Goal: Task Accomplishment & Management: Manage account settings

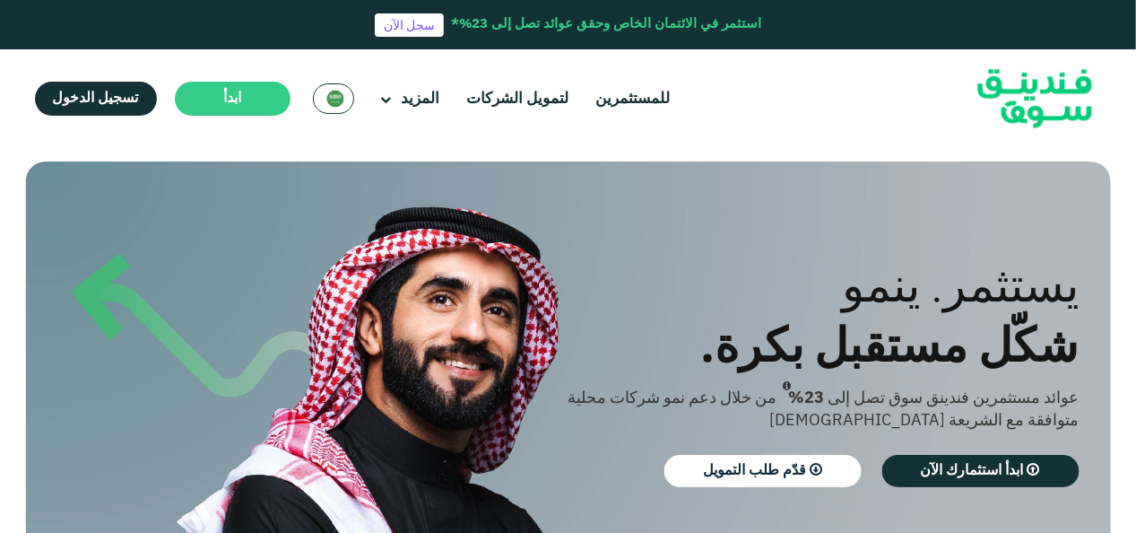
click at [339, 109] on div "السعودية English" at bounding box center [333, 98] width 41 height 30
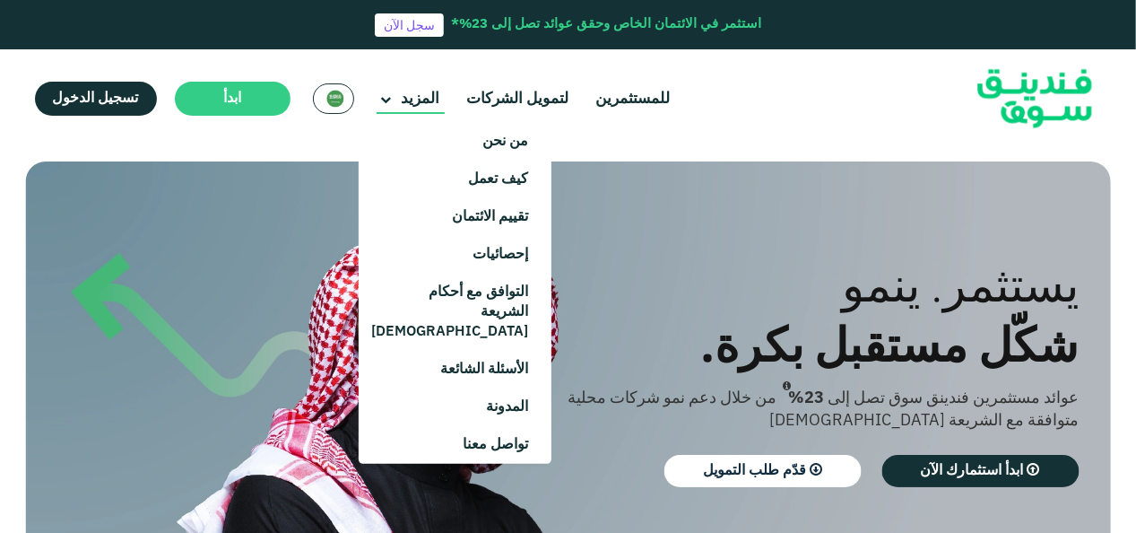
click at [381, 100] on icon at bounding box center [386, 100] width 11 height 11
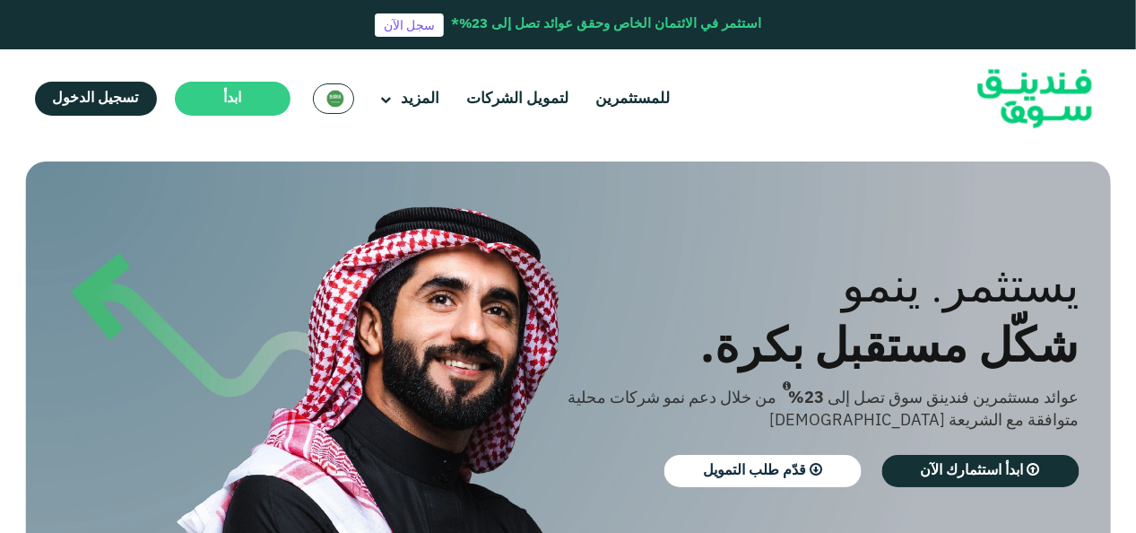
click at [370, 41] on div "استثمر في الائتمان الخاص وحقق عوائد تصل إلى 23%* سجل الآن" at bounding box center [568, 24] width 1136 height 49
click at [331, 101] on img at bounding box center [335, 99] width 18 height 18
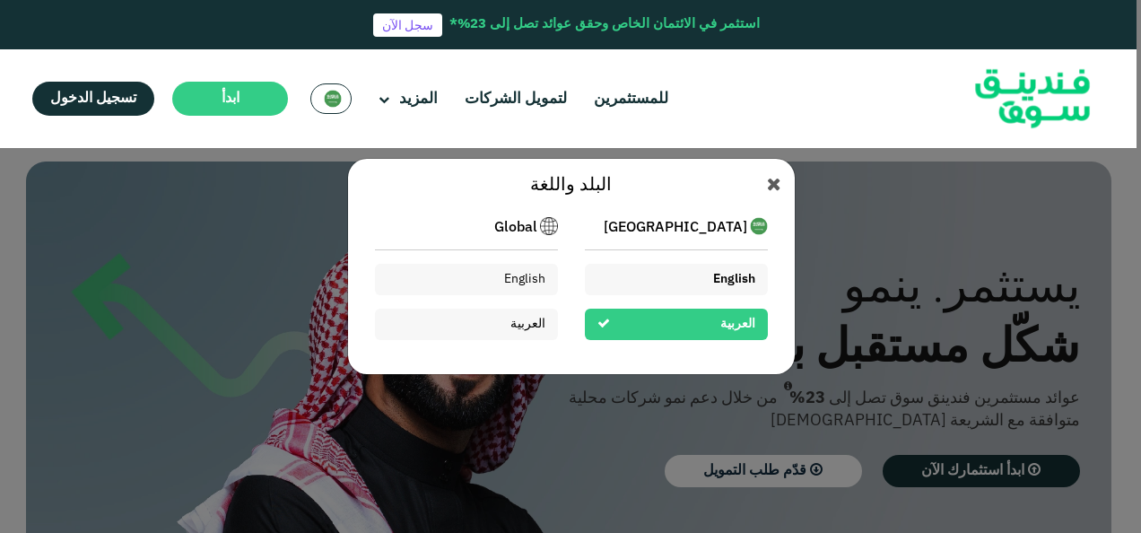
click at [664, 277] on div "English" at bounding box center [676, 279] width 183 height 31
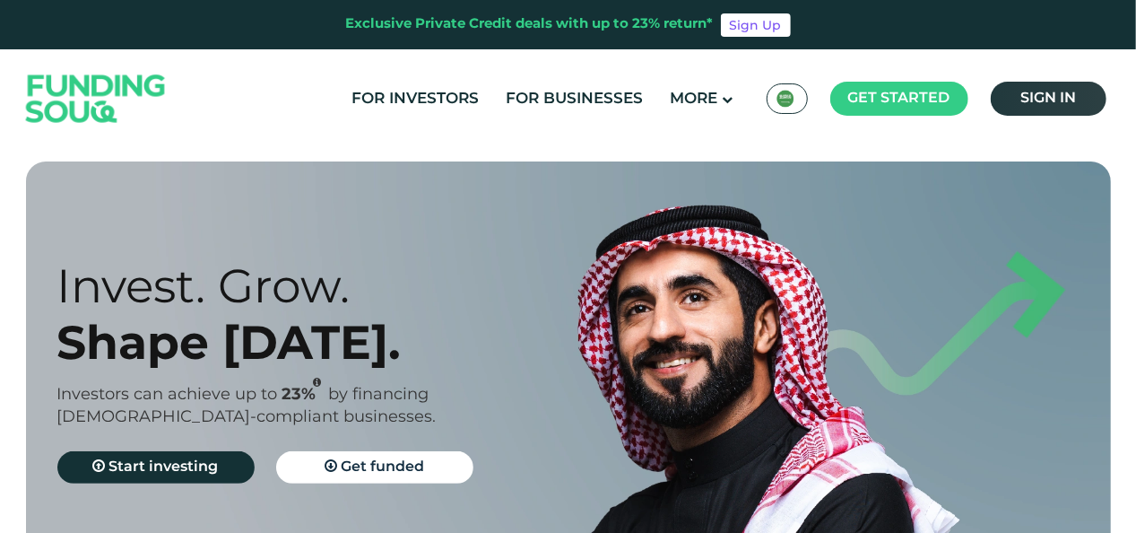
drag, startPoint x: 1030, startPoint y: 101, endPoint x: 1019, endPoint y: 104, distance: 11.1
click at [1030, 101] on span "Sign in" at bounding box center [1049, 97] width 56 height 13
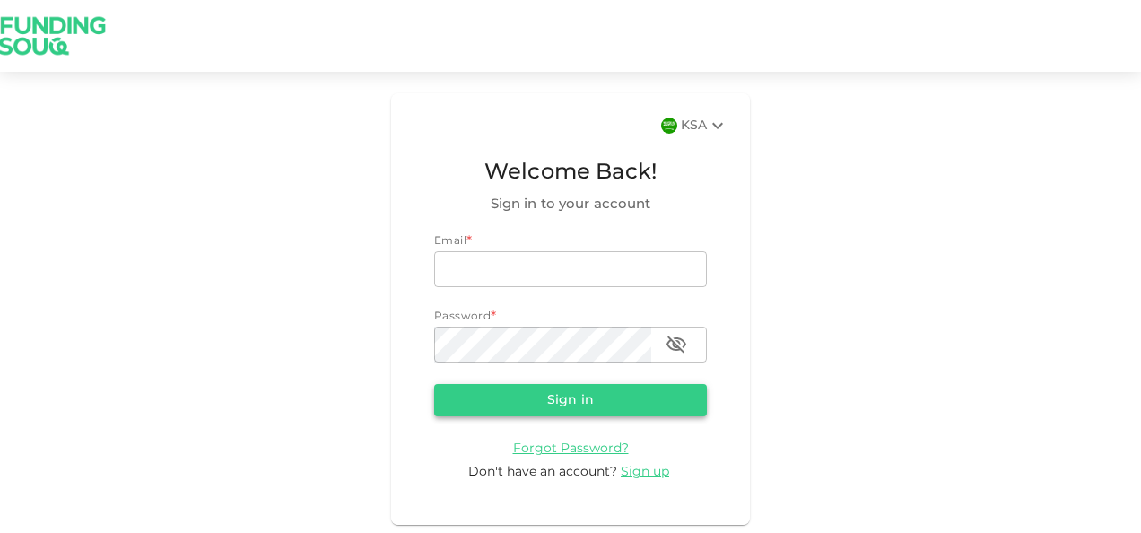
type input "nadimsan09@gmail.com"
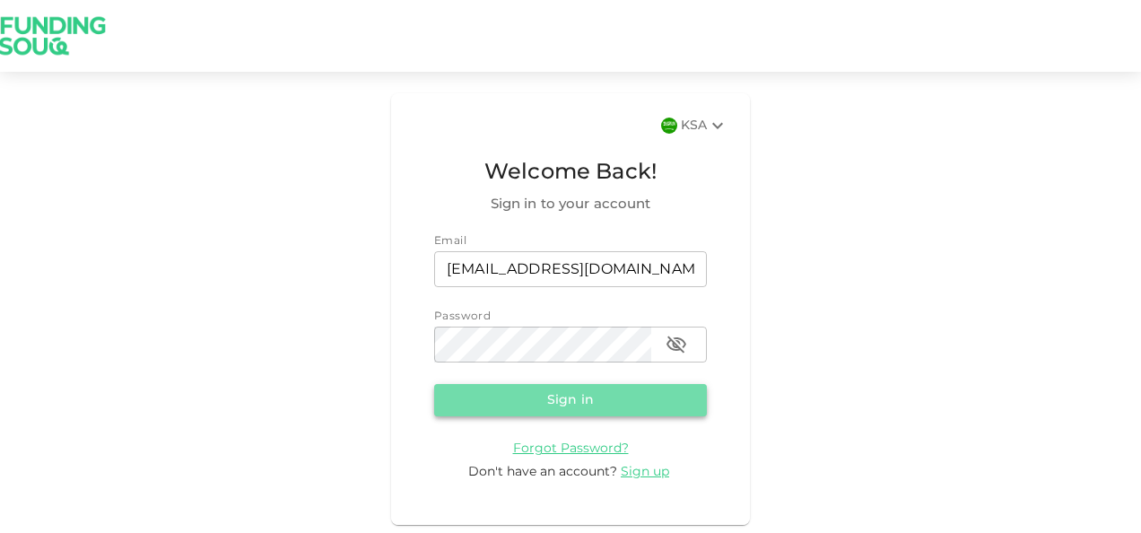
click at [568, 397] on button "Sign in" at bounding box center [570, 400] width 273 height 32
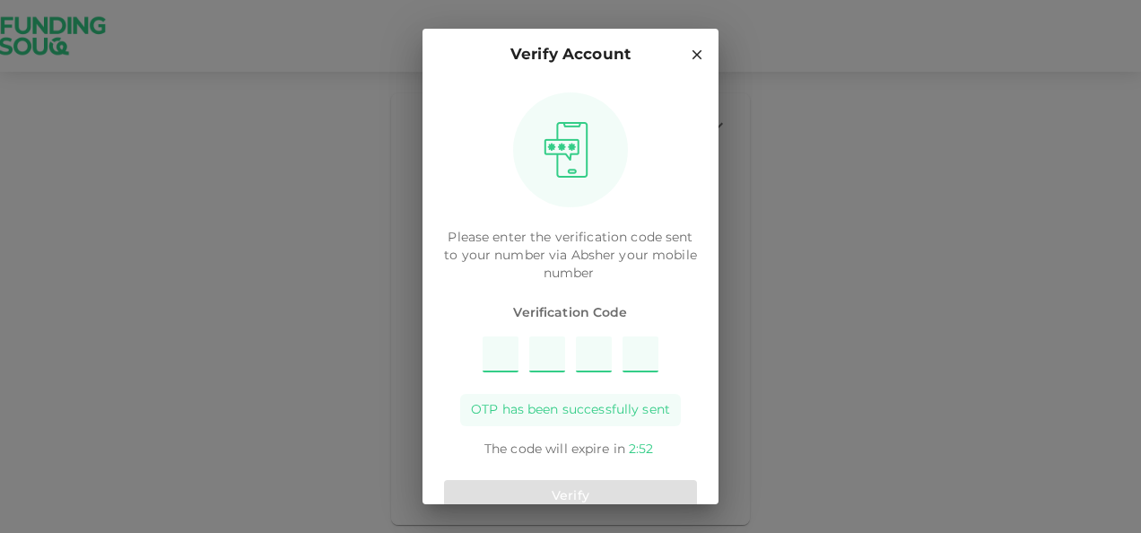
type input "1"
type input "7"
type input "5"
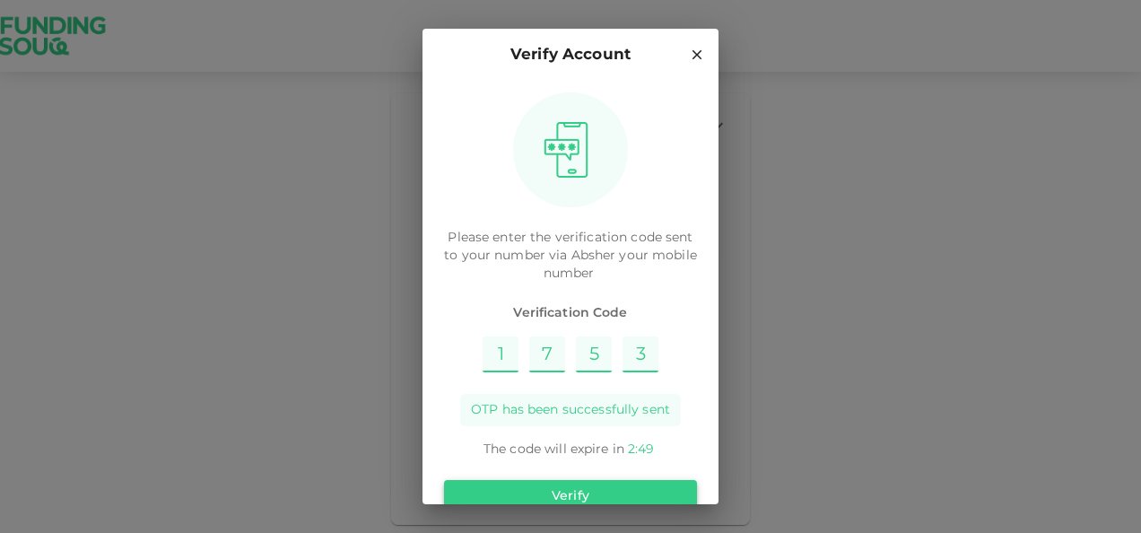
type input "3"
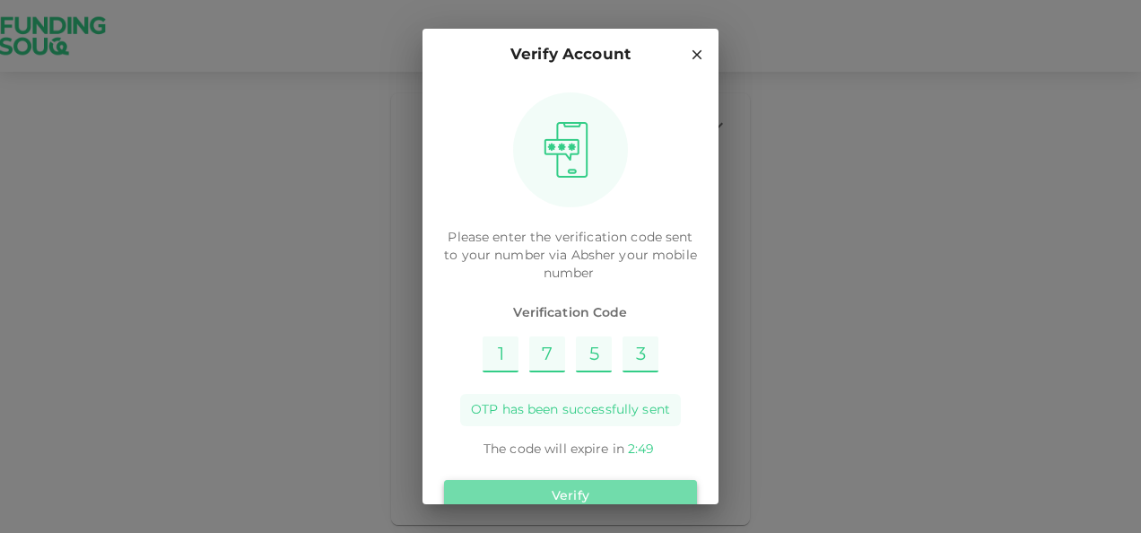
click at [587, 487] on button "Verify" at bounding box center [570, 496] width 253 height 32
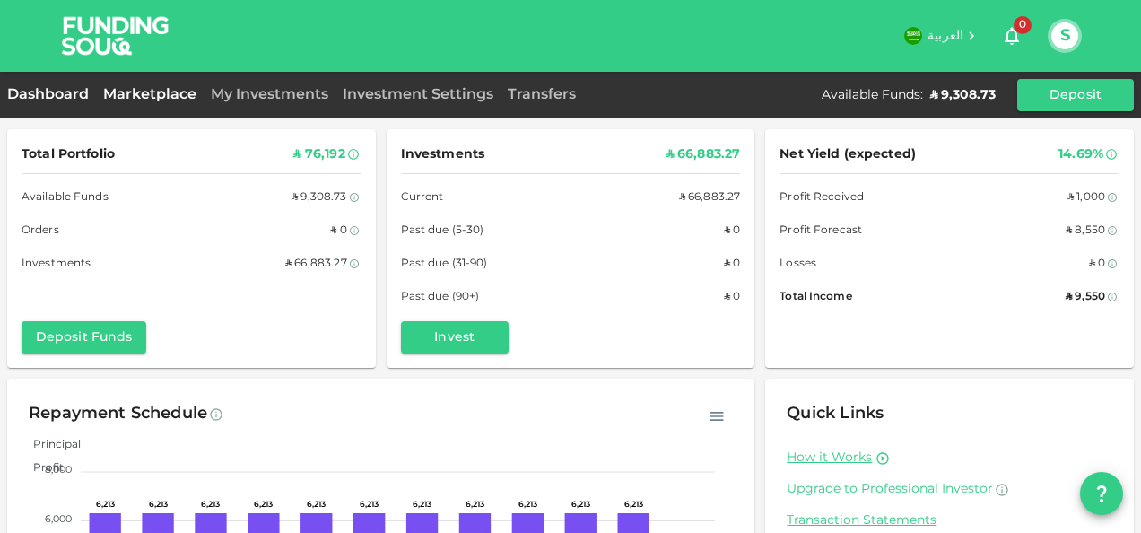
click at [143, 96] on link "Marketplace" at bounding box center [150, 94] width 108 height 13
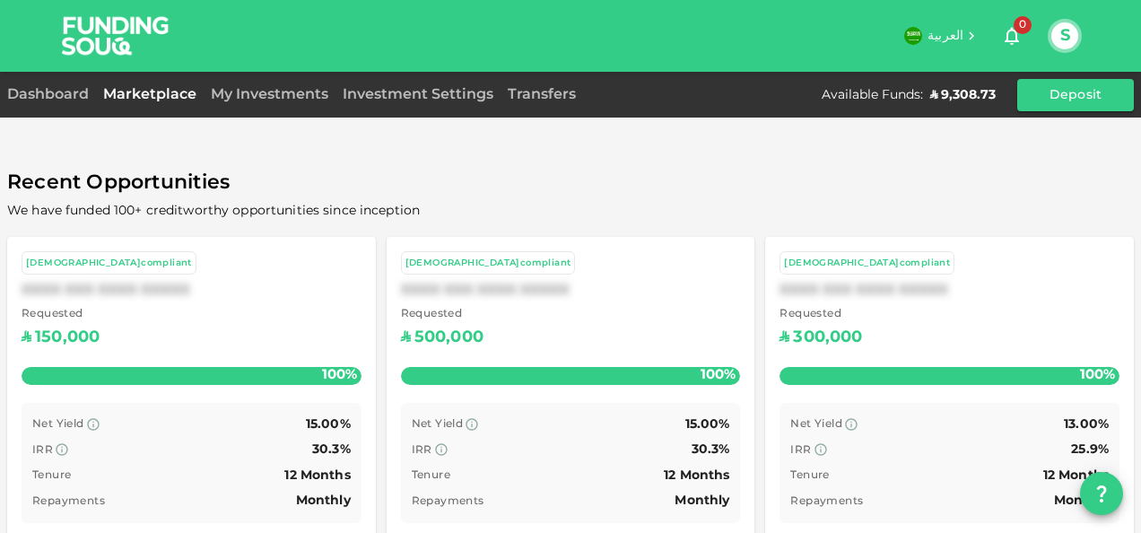
scroll to position [130, 0]
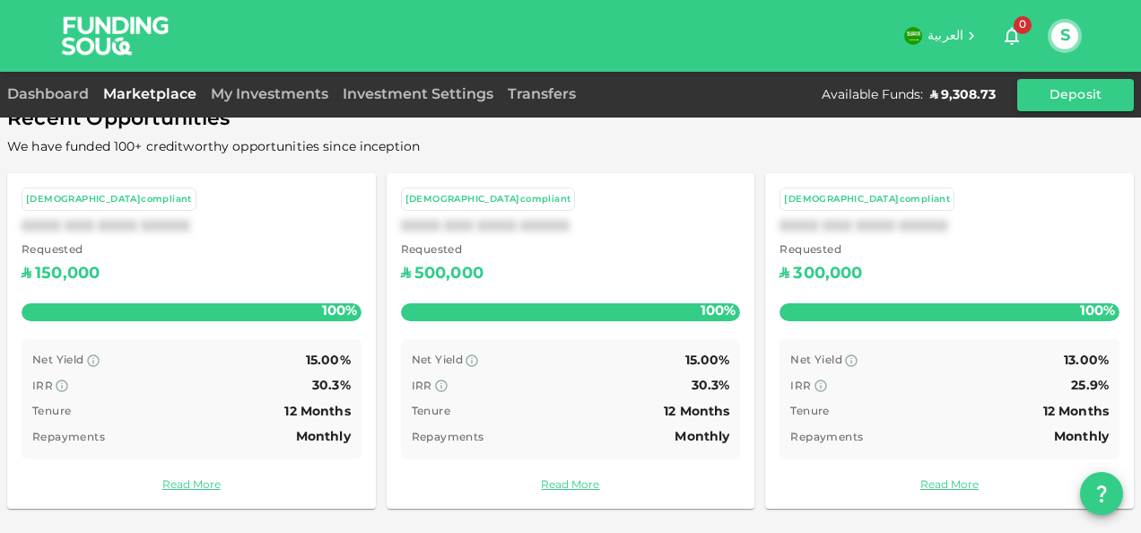
click at [307, 100] on div "My Investments" at bounding box center [270, 95] width 132 height 22
click at [294, 95] on link "My Investments" at bounding box center [270, 94] width 132 height 13
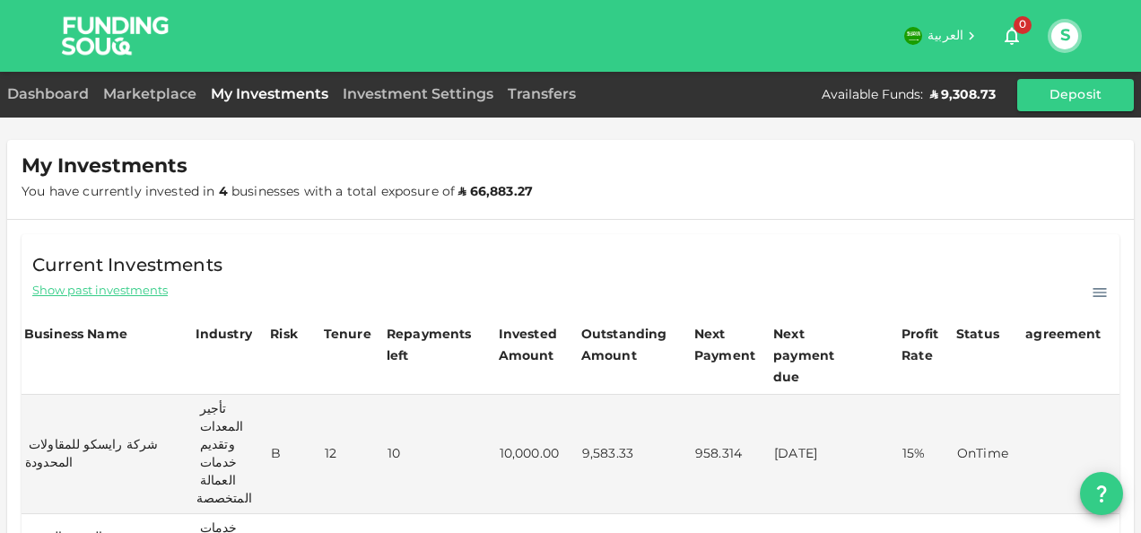
drag, startPoint x: 59, startPoint y: 99, endPoint x: 76, endPoint y: 104, distance: 17.9
click at [59, 99] on div "Dashboard" at bounding box center [51, 95] width 89 height 22
click at [56, 97] on link "Dashboard" at bounding box center [51, 94] width 89 height 13
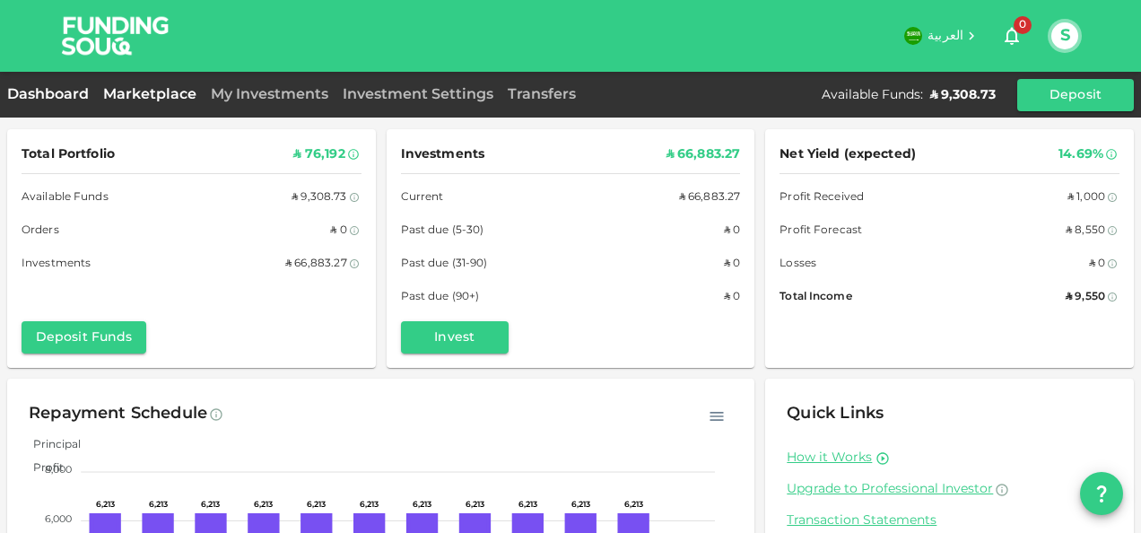
click at [147, 91] on link "Marketplace" at bounding box center [150, 94] width 108 height 13
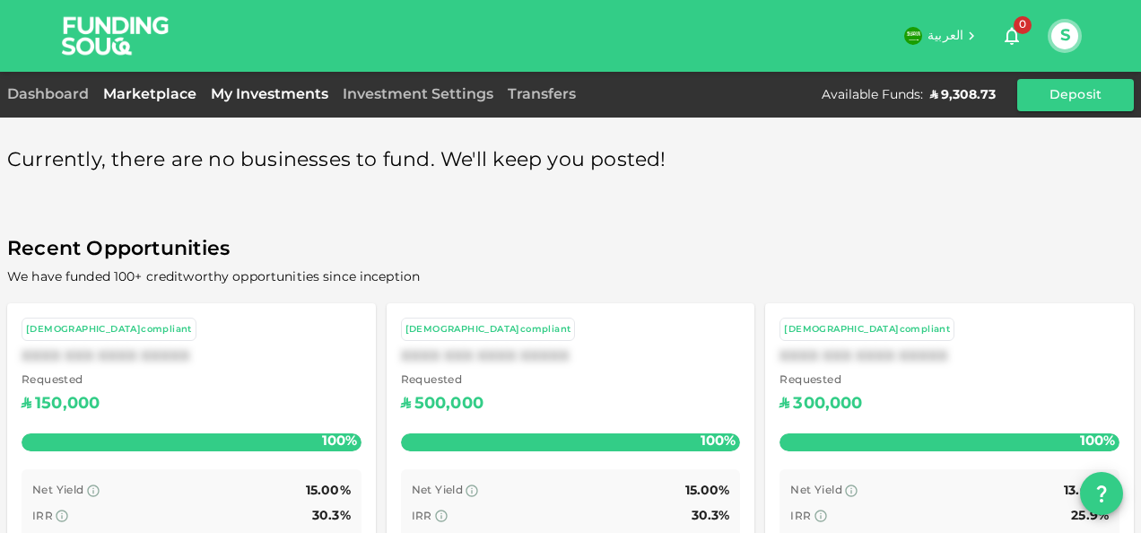
click at [285, 93] on link "My Investments" at bounding box center [270, 94] width 132 height 13
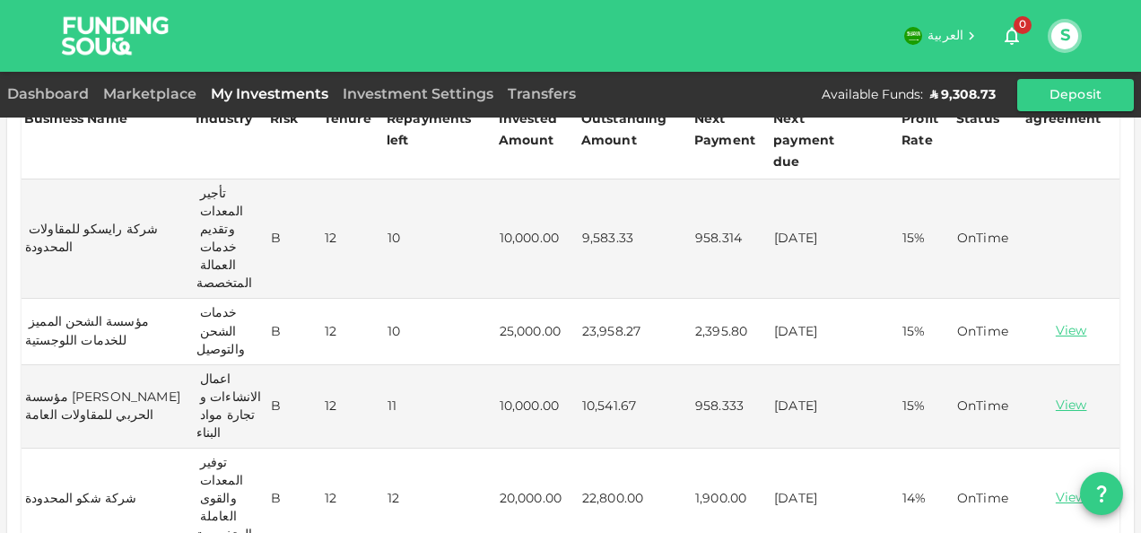
scroll to position [269, 0]
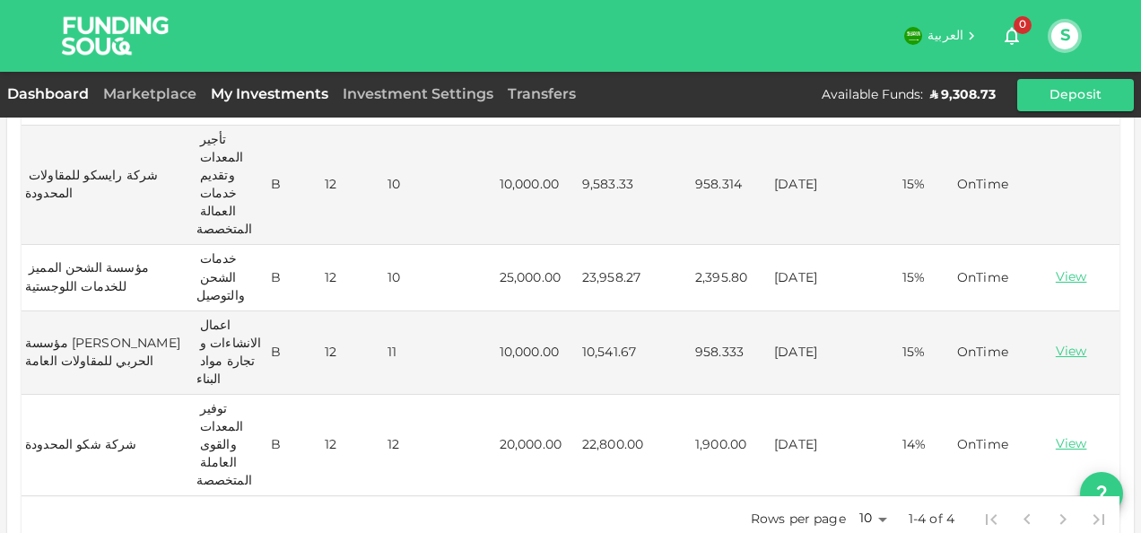
click at [67, 95] on link "Dashboard" at bounding box center [51, 94] width 89 height 13
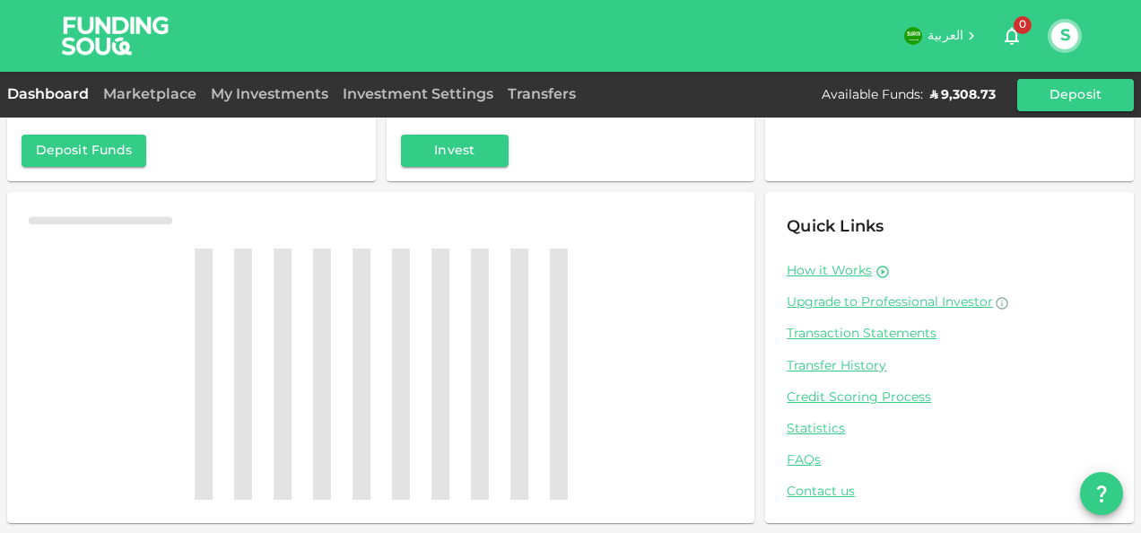
scroll to position [210, 0]
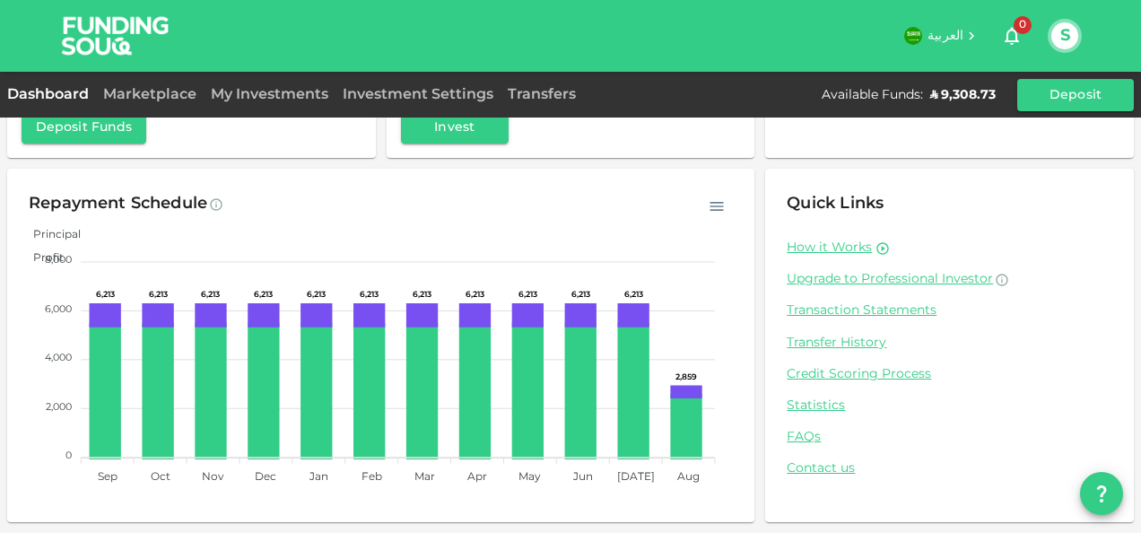
click at [1068, 25] on button "S" at bounding box center [1064, 35] width 27 height 27
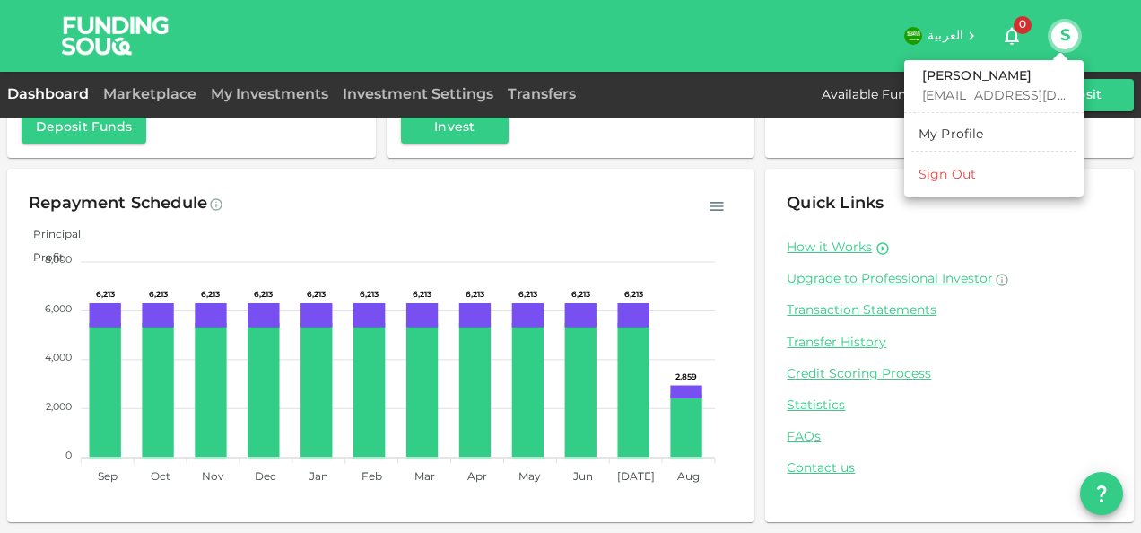
click at [956, 170] on div "Sign Out" at bounding box center [946, 175] width 57 height 18
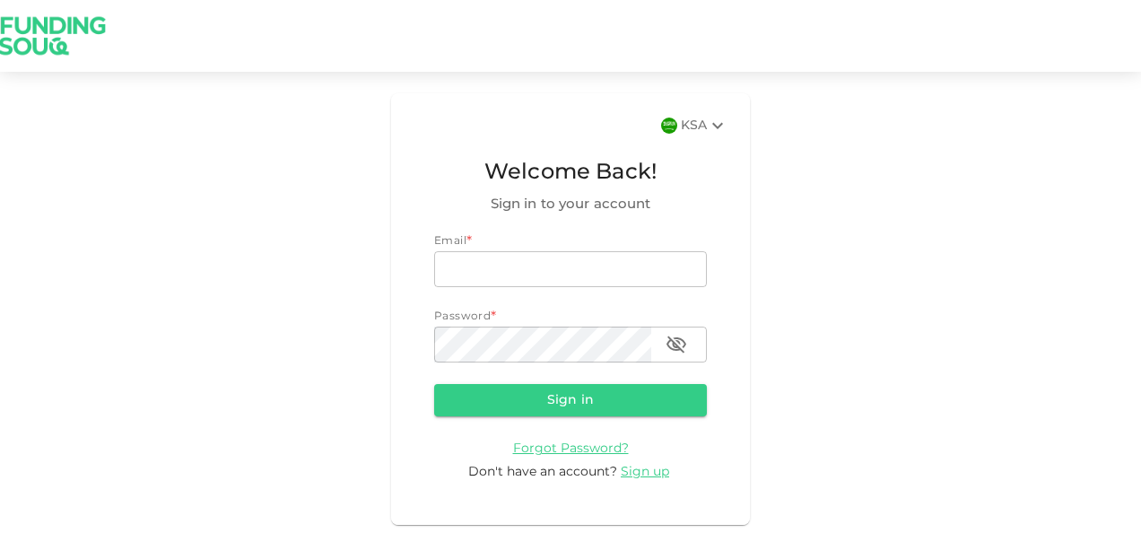
type input "nadimsan09@gmail.com"
